Goal: Information Seeking & Learning: Learn about a topic

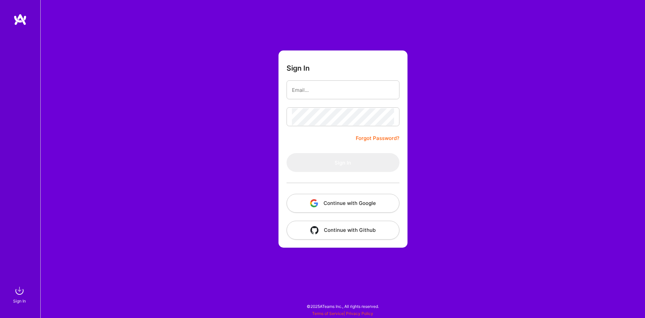
click at [336, 88] on input "email" at bounding box center [343, 89] width 102 height 17
click at [322, 87] on input "email" at bounding box center [343, 89] width 102 height 17
type input "[EMAIL_ADDRESS][DOMAIN_NAME]"
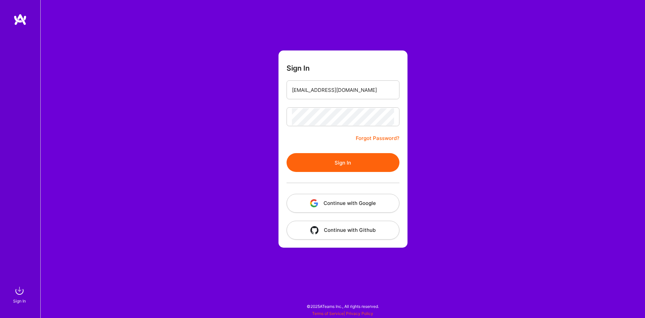
click at [352, 158] on button "Sign In" at bounding box center [343, 162] width 113 height 19
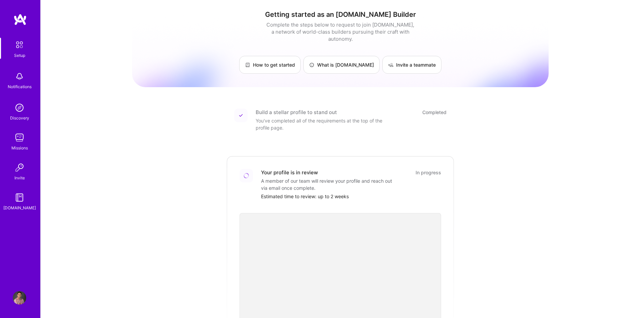
click at [21, 296] on img at bounding box center [19, 297] width 13 height 13
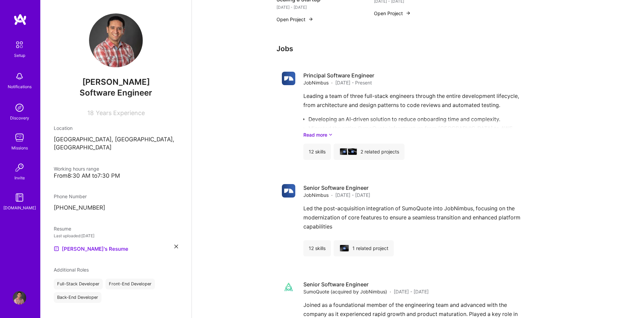
scroll to position [470, 0]
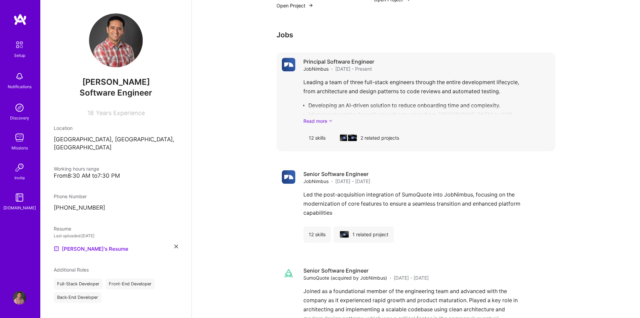
click at [315, 122] on link "Read more" at bounding box center [426, 120] width 247 height 7
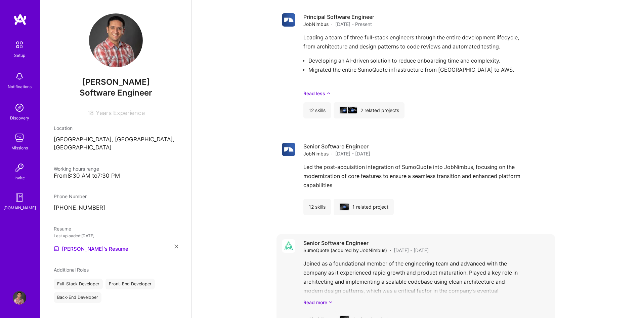
scroll to position [546, 0]
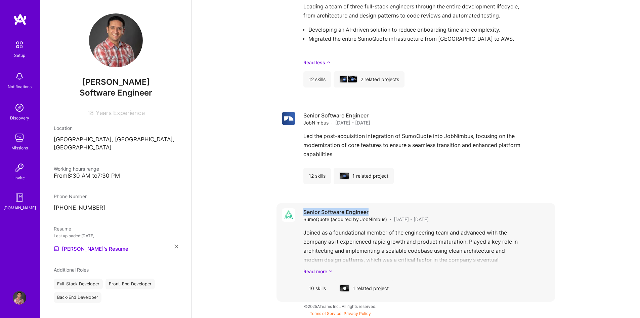
drag, startPoint x: 373, startPoint y: 212, endPoint x: 304, endPoint y: 211, distance: 68.2
click at [304, 211] on h4 "Senior Software Engineer" at bounding box center [365, 211] width 125 height 7
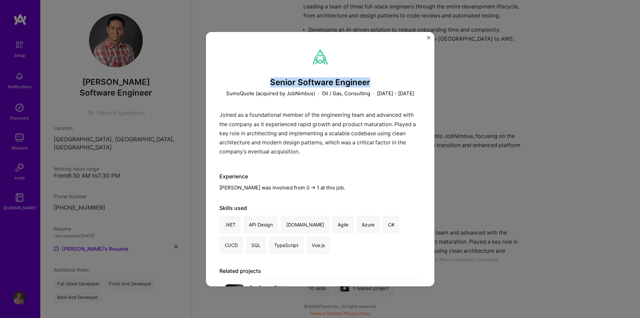
drag, startPoint x: 269, startPoint y: 81, endPoint x: 367, endPoint y: 81, distance: 97.4
click at [367, 81] on h3 "Senior Software Engineer" at bounding box center [320, 83] width 202 height 10
copy h3 "Senior Software Engineer"
click at [235, 126] on div "Joined as a foundational member of the engineering team and advanced with the c…" at bounding box center [320, 134] width 202 height 49
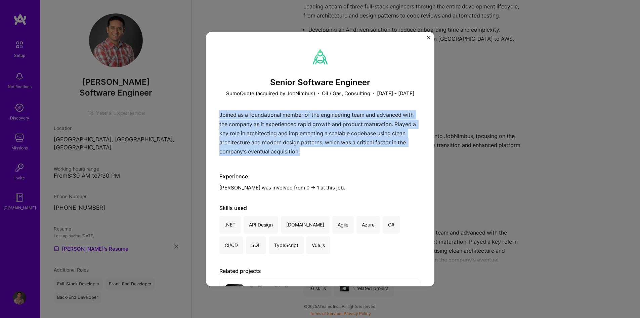
drag, startPoint x: 218, startPoint y: 123, endPoint x: 335, endPoint y: 161, distance: 122.3
click at [335, 161] on div "Senior Software Engineer SumoQuote (acquired by JobNimbus) · Oil / Gas, Consult…" at bounding box center [320, 159] width 228 height 254
copy p "Joined as a foundational member of the engineering team and advanced with the c…"
click at [428, 38] on img "Close" at bounding box center [428, 37] width 3 height 3
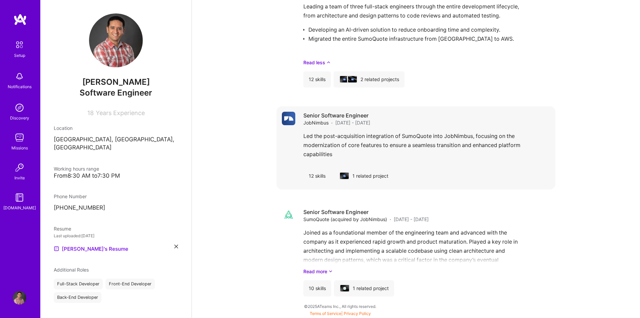
scroll to position [512, 0]
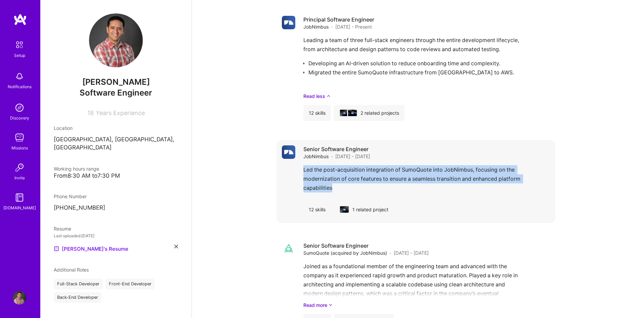
drag, startPoint x: 358, startPoint y: 188, endPoint x: 304, endPoint y: 171, distance: 56.3
click at [304, 171] on div "Led the post-acquisition integration of SumoQuote into JobNimbus, focusing on t…" at bounding box center [426, 180] width 247 height 31
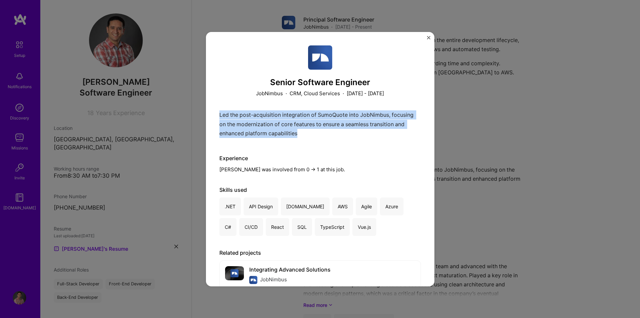
drag, startPoint x: 303, startPoint y: 131, endPoint x: 219, endPoint y: 112, distance: 86.4
click at [219, 112] on div "Senior Software Engineer JobNimbus · CRM, Cloud Services · [DATE] - [DATE] Led …" at bounding box center [320, 159] width 228 height 254
copy p "Led the post-acquisition integration of SumoQuote into JobNimbus, focusing on t…"
click at [429, 39] on img "Close" at bounding box center [428, 37] width 3 height 3
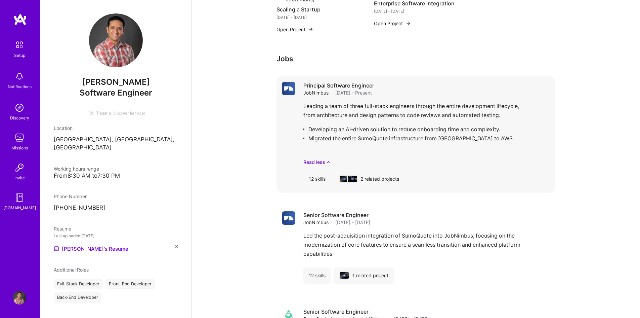
scroll to position [445, 0]
click at [475, 150] on div "Leading a team of three full-stack engineers through the entire development lif…" at bounding box center [426, 135] width 247 height 64
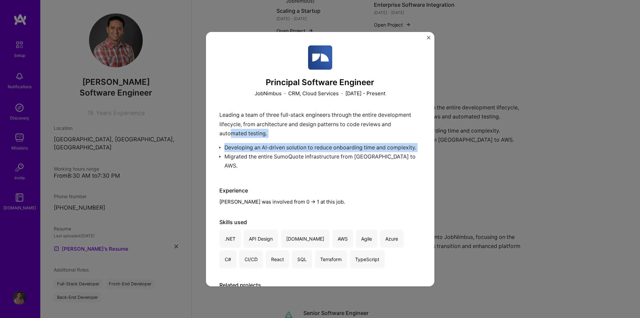
drag, startPoint x: 395, startPoint y: 166, endPoint x: 229, endPoint y: 131, distance: 169.0
click at [229, 131] on div "Leading a team of three full-stack engineers through the entire development lif…" at bounding box center [320, 141] width 202 height 63
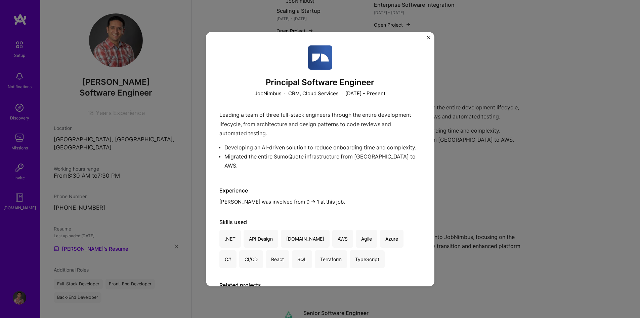
click at [248, 121] on div "Leading a team of three full-stack engineers through the entire development lif…" at bounding box center [320, 141] width 202 height 63
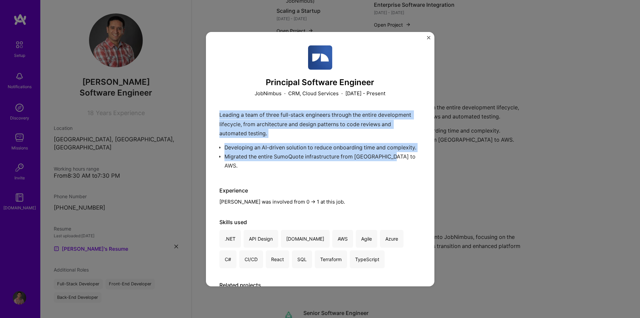
drag, startPoint x: 219, startPoint y: 113, endPoint x: 393, endPoint y: 170, distance: 183.1
click at [393, 170] on div "Leading a team of three full-stack engineers through the entire development lif…" at bounding box center [320, 141] width 202 height 63
copy div "Leading a team of three full-stack engineers through the entire development lif…"
